Goal: Communication & Community: Answer question/provide support

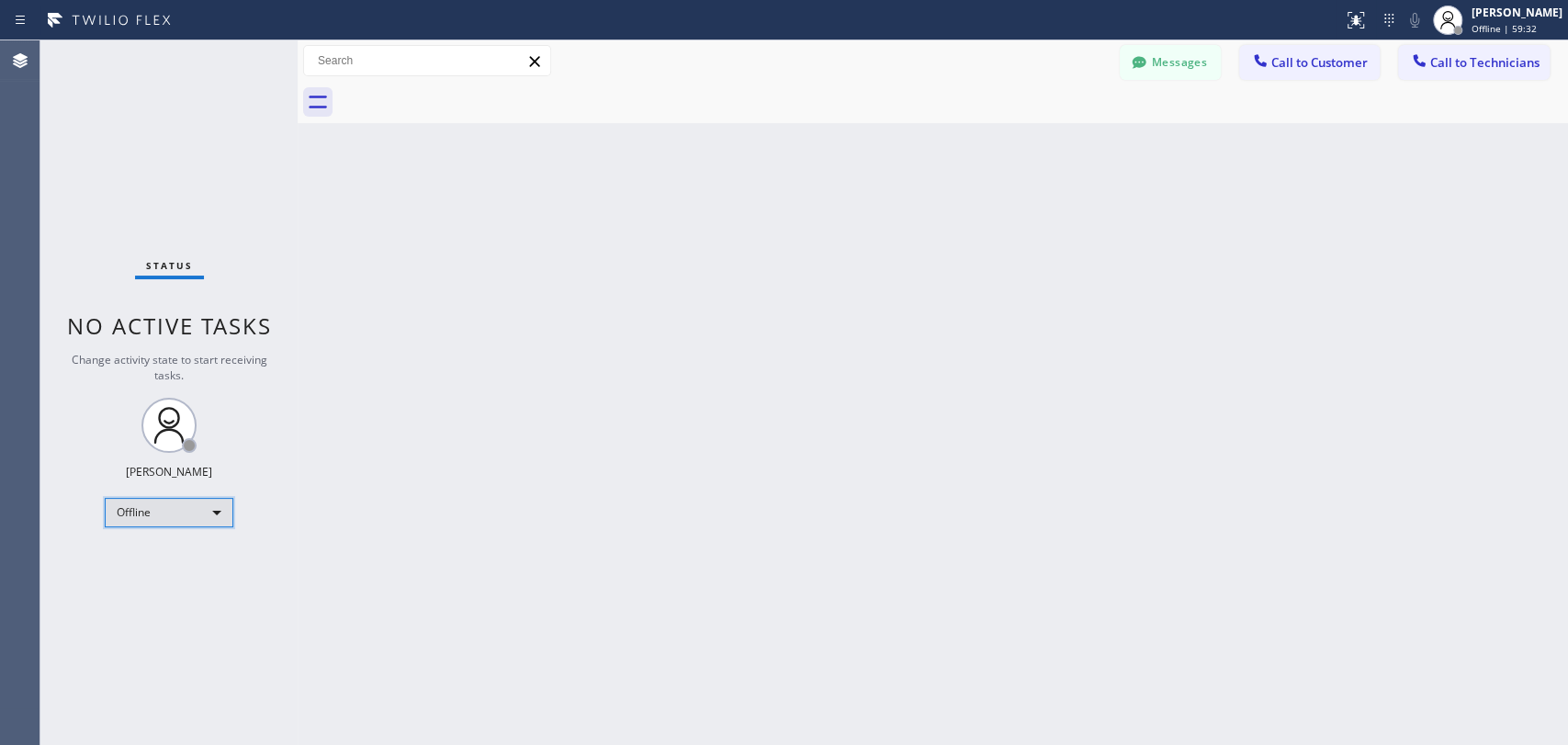
click at [194, 524] on div "Offline" at bounding box center [169, 513] width 129 height 30
click at [184, 561] on li "Available" at bounding box center [168, 559] width 125 height 22
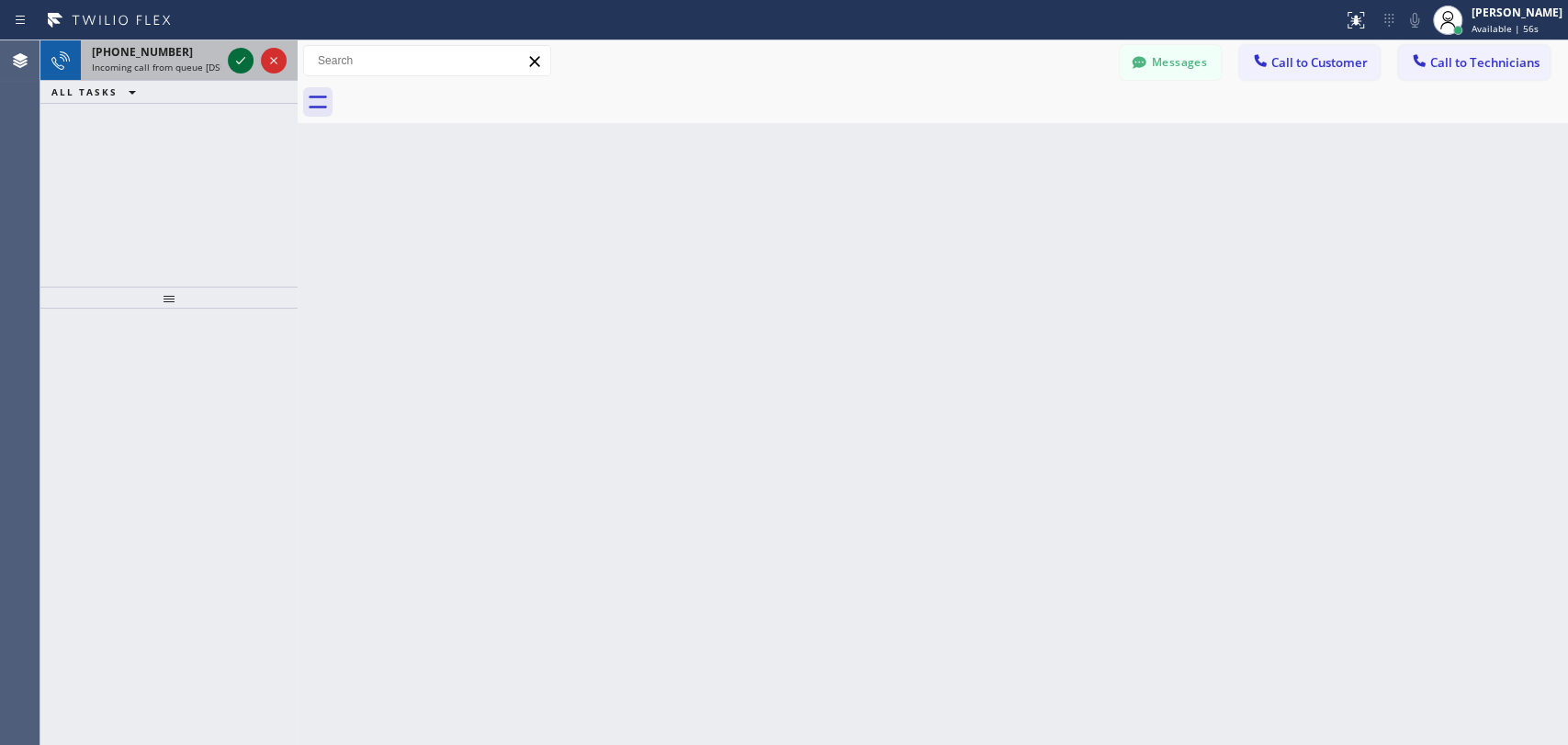
click at [230, 57] on icon at bounding box center [241, 61] width 22 height 22
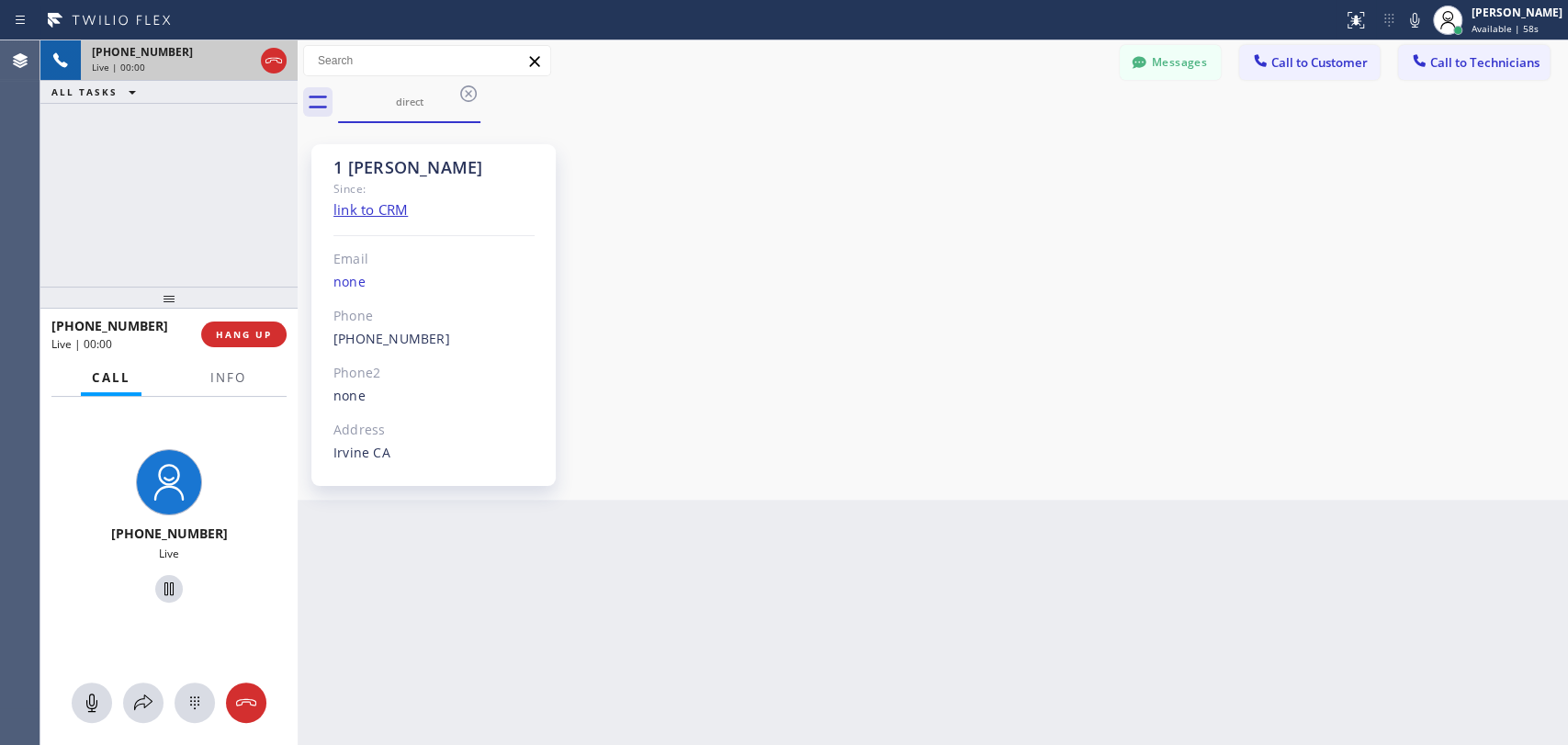
scroll to position [8384, 0]
click at [235, 335] on span "HANG UP" at bounding box center [244, 335] width 56 height 13
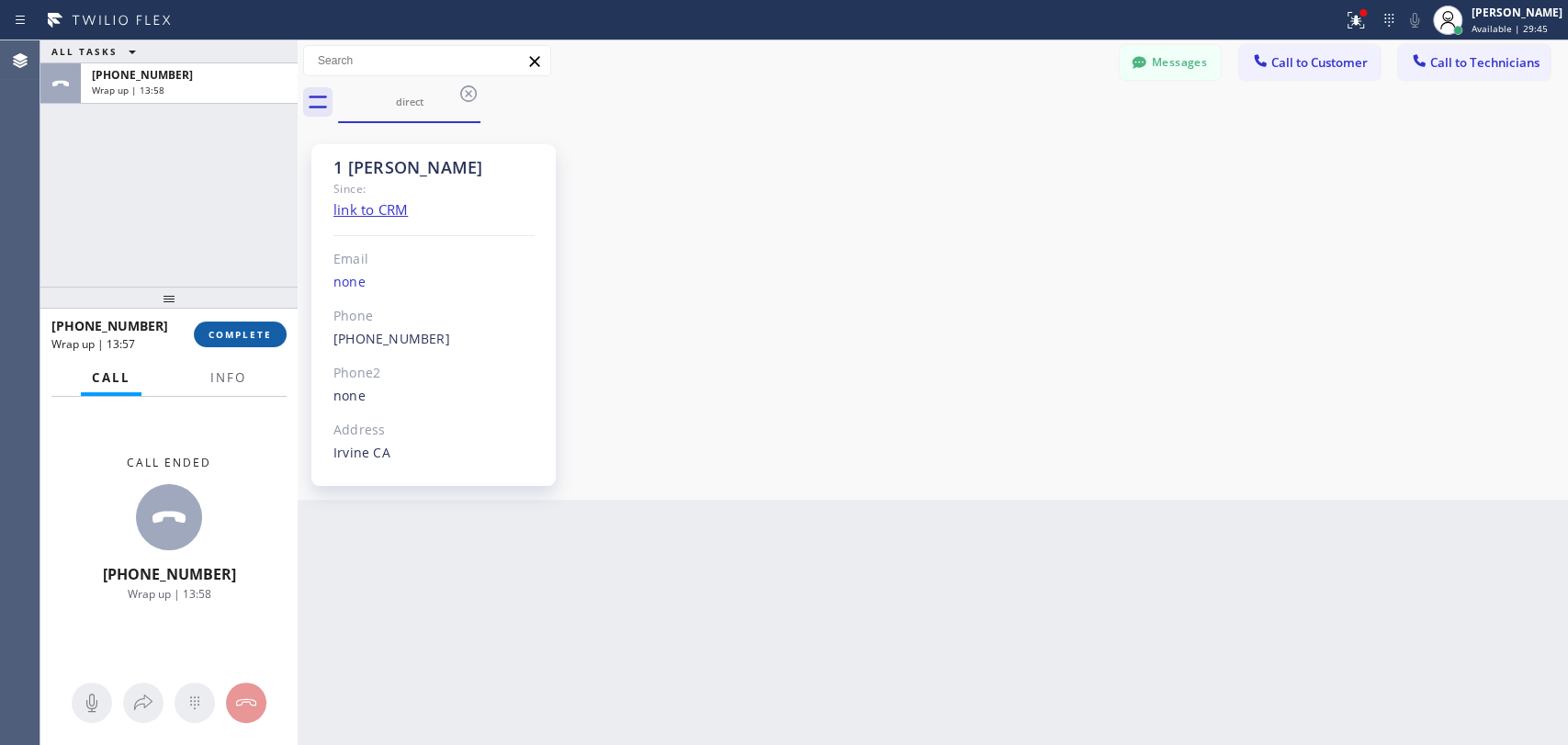
click at [228, 335] on span "COMPLETE" at bounding box center [240, 335] width 63 height 13
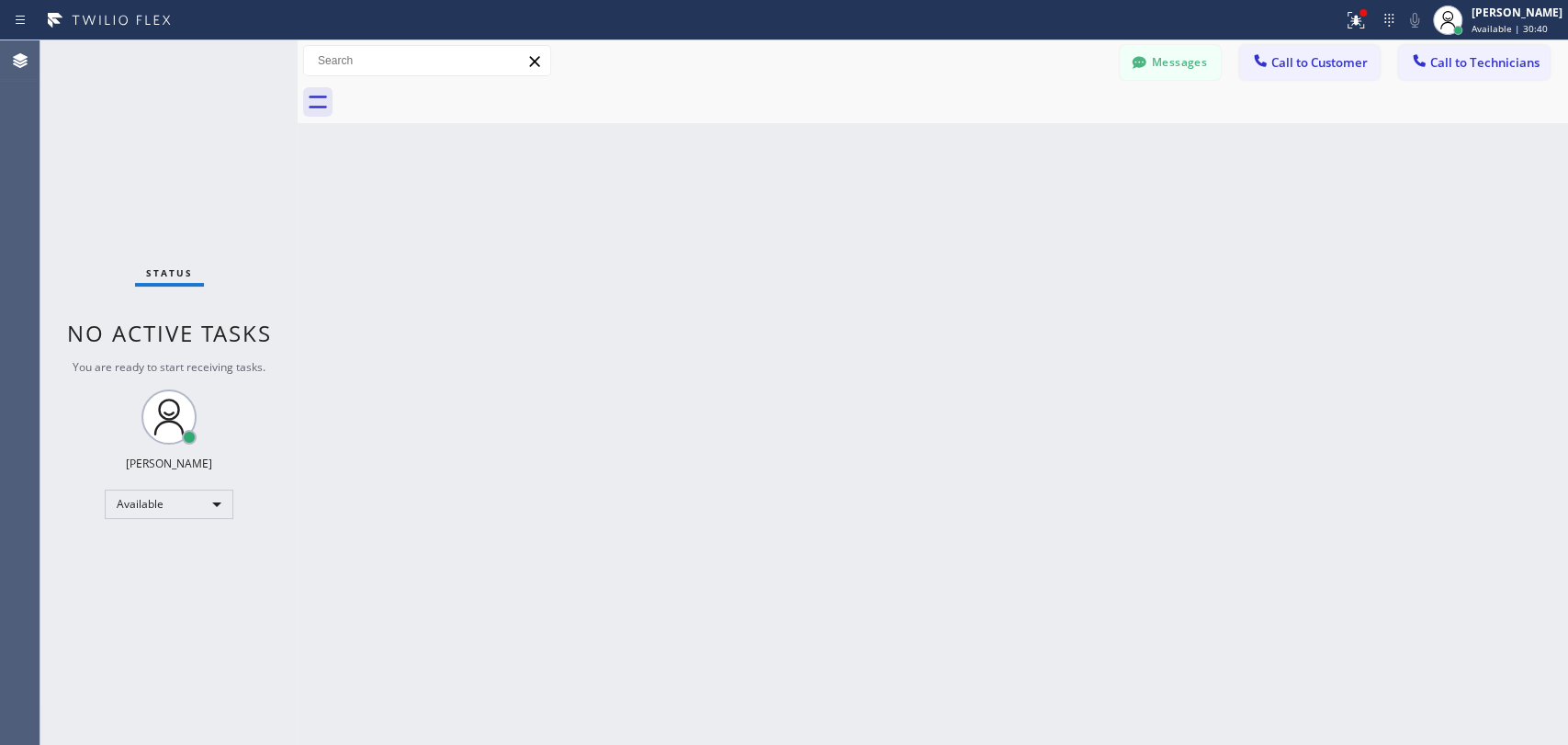
click at [1406, 252] on div "Back to Dashboard Change Sender ID Customers Technicians HH [PERSON_NAME] [DATE…" at bounding box center [933, 393] width 1271 height 705
click at [1411, 69] on span "Call to Technicians" at bounding box center [1485, 63] width 109 height 17
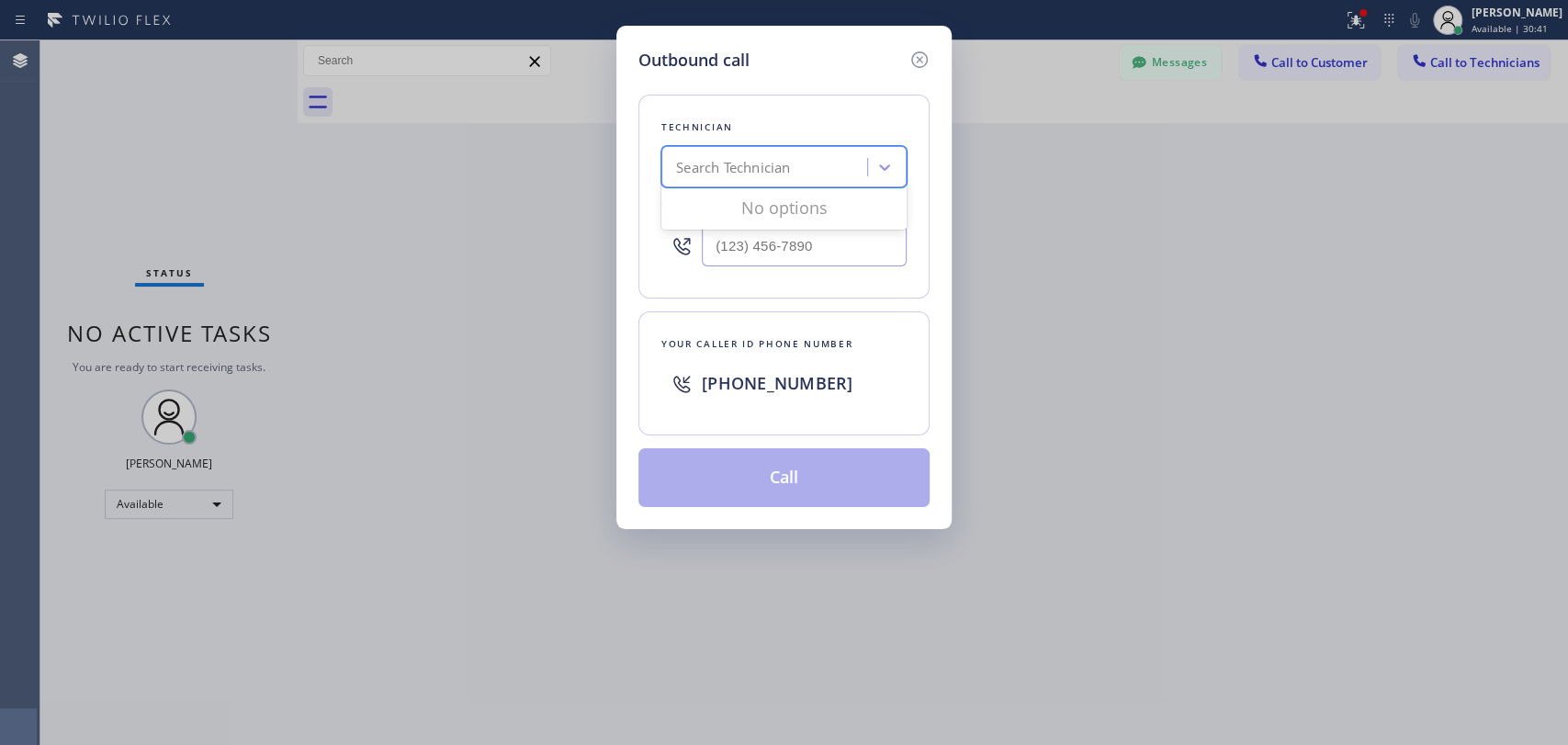
click at [747, 167] on div "Search Technician" at bounding box center [733, 168] width 114 height 21
type input "sha"
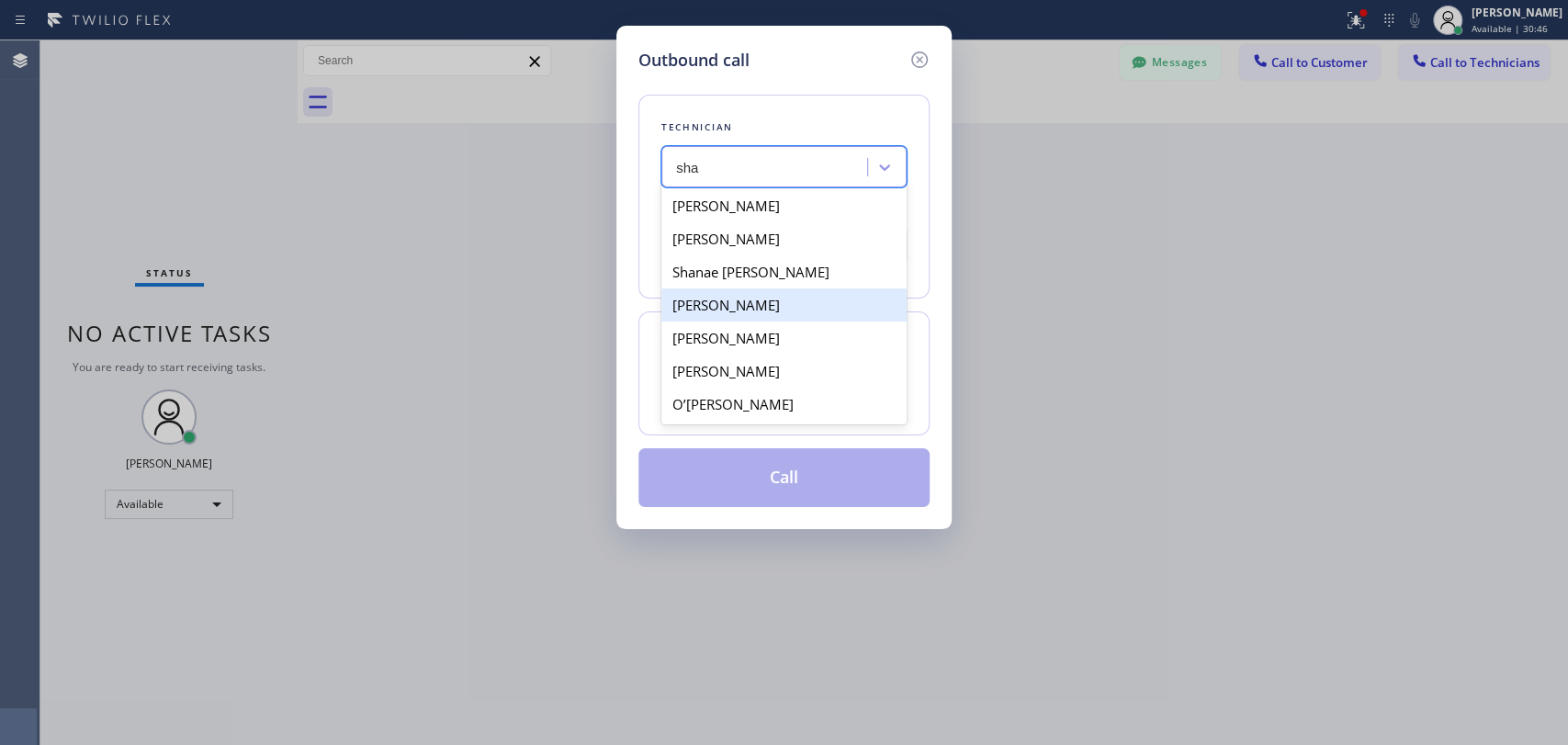
click at [747, 312] on div "[PERSON_NAME]" at bounding box center [784, 305] width 245 height 33
type input "[PHONE_NUMBER]"
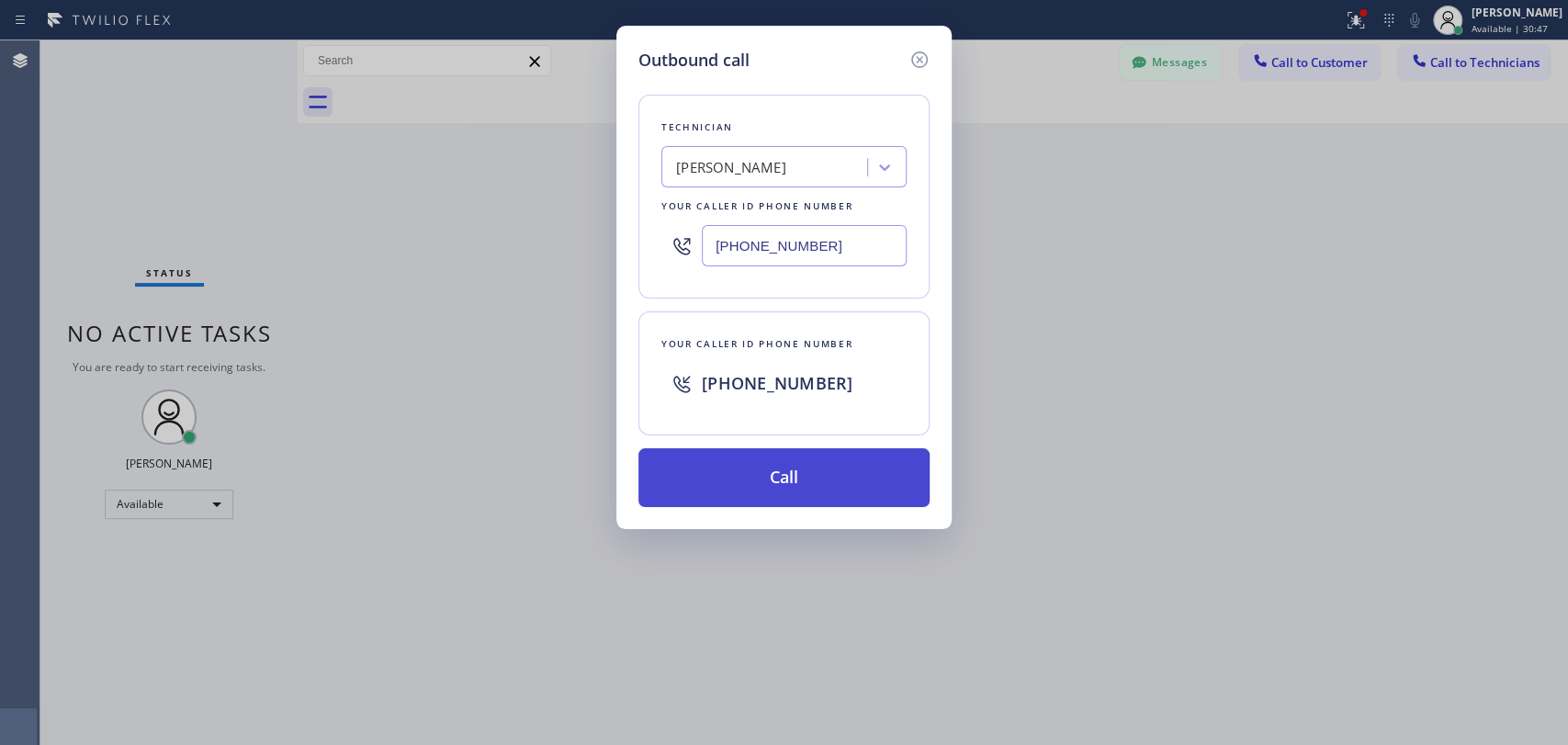
click at [764, 478] on button "Call" at bounding box center [784, 477] width 291 height 58
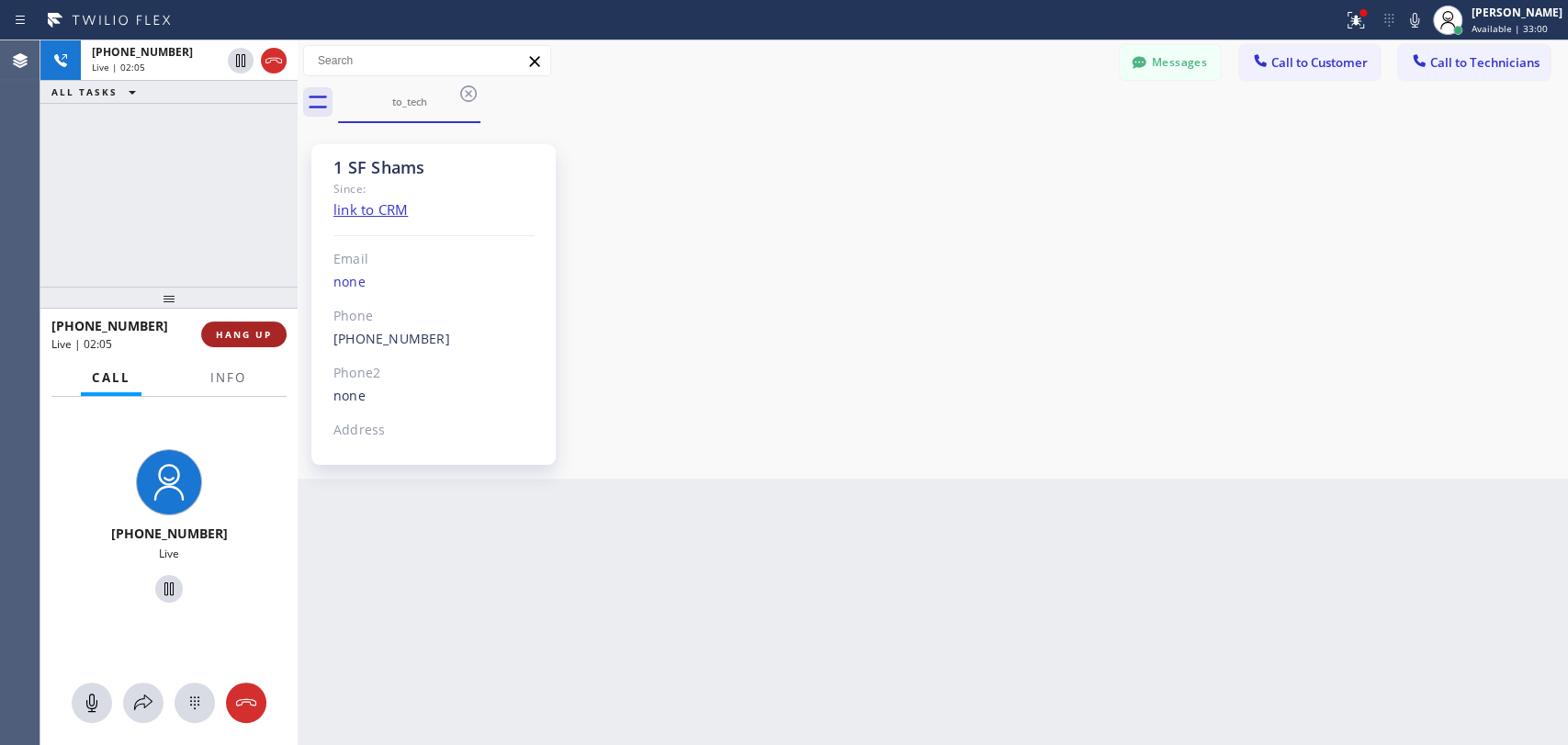
click at [244, 335] on span "HANG UP" at bounding box center [244, 335] width 56 height 13
click at [243, 335] on span "HANG UP" at bounding box center [244, 335] width 56 height 13
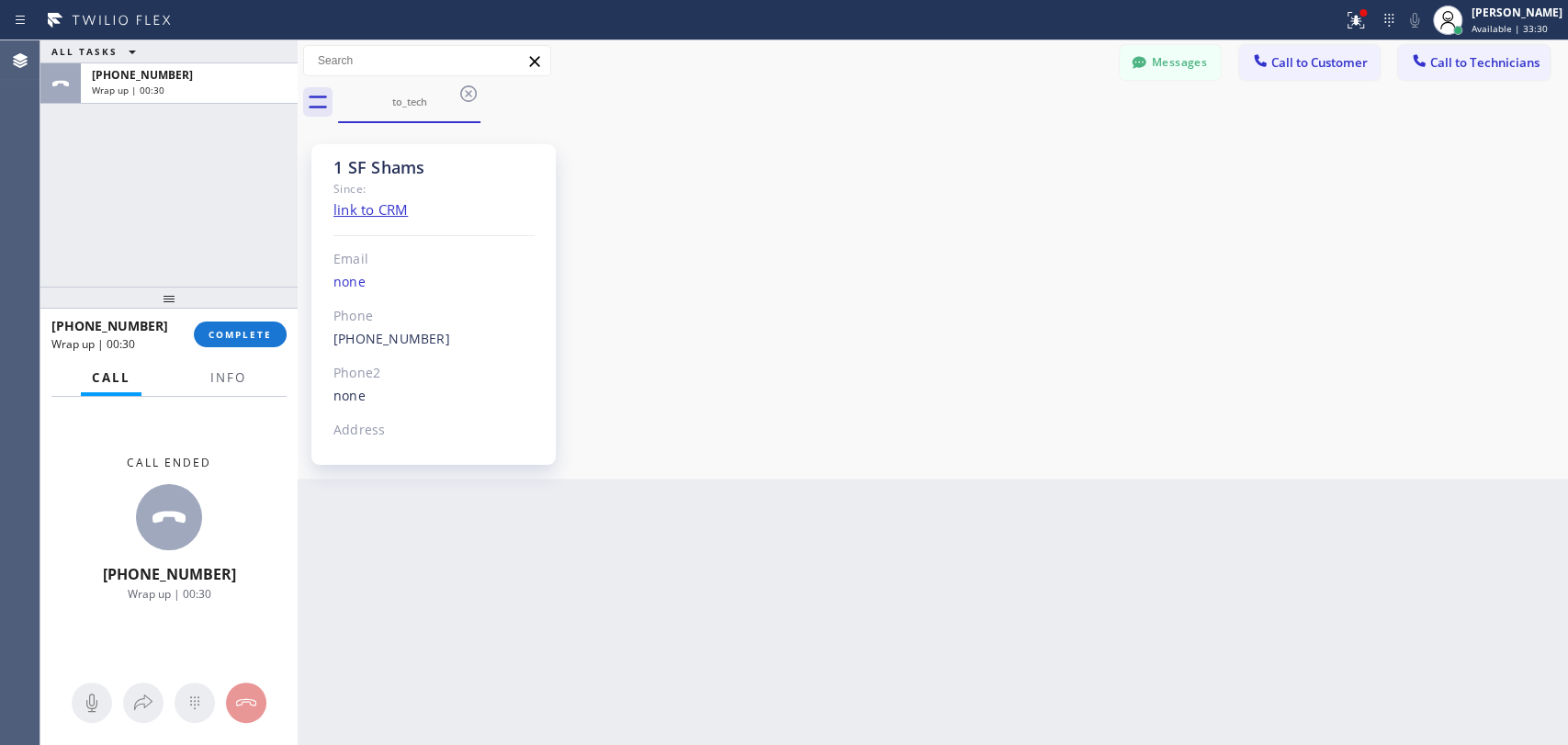
click at [1397, 341] on div "1 SF Shams Since: link to CRM Email none Phone [PHONE_NUMBER] Outbound call Tec…" at bounding box center [933, 301] width 1261 height 347
click at [180, 336] on div "Wrap up | 00:31" at bounding box center [117, 344] width 130 height 16
click at [250, 339] on span "COMPLETE" at bounding box center [240, 335] width 63 height 13
